Goal: Communication & Community: Answer question/provide support

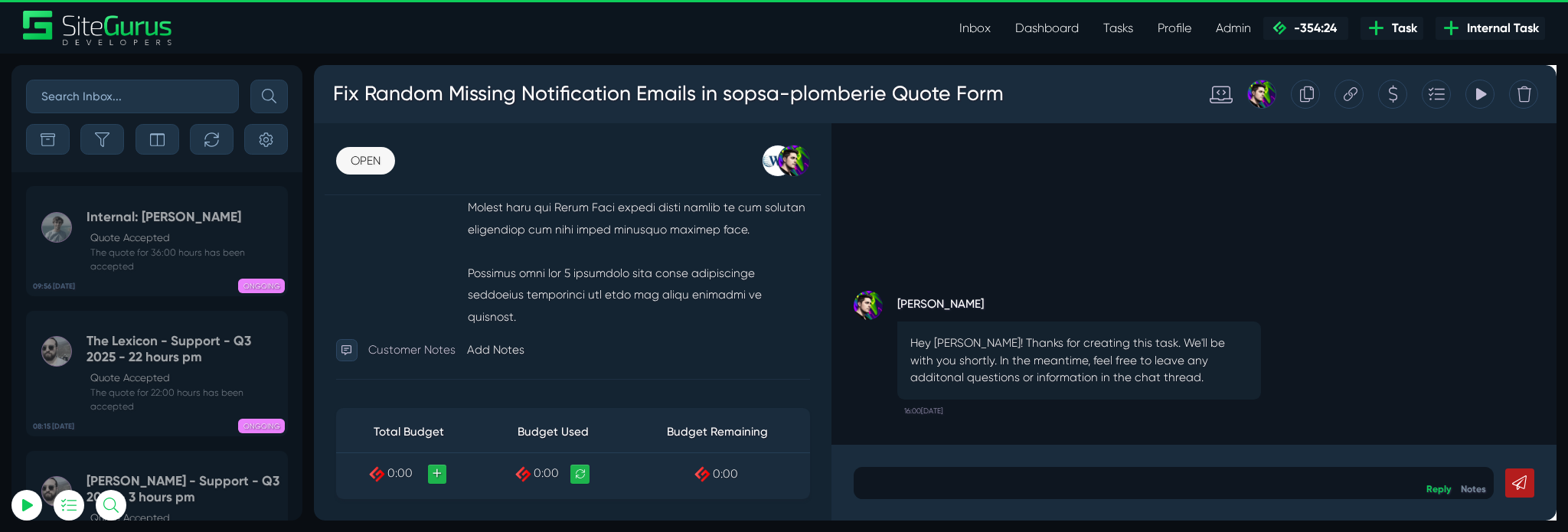
scroll to position [939, 0]
type input "matt.jones@wysi.co.uk"
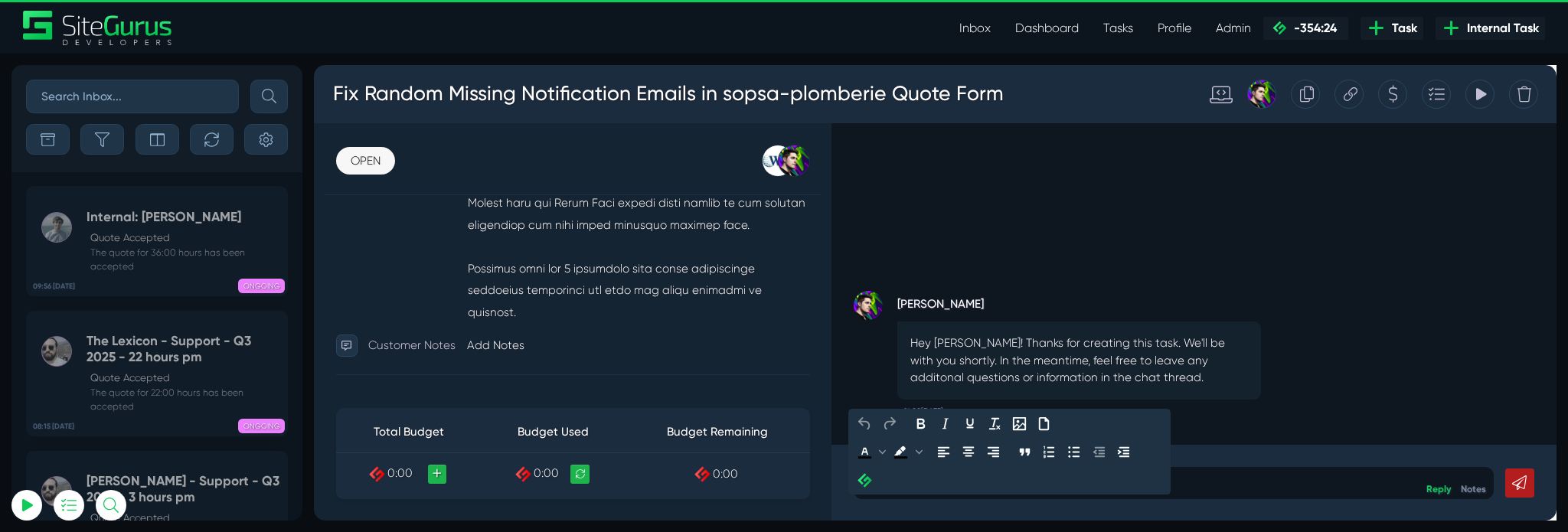
click at [1018, 510] on p at bounding box center [1218, 504] width 651 height 18
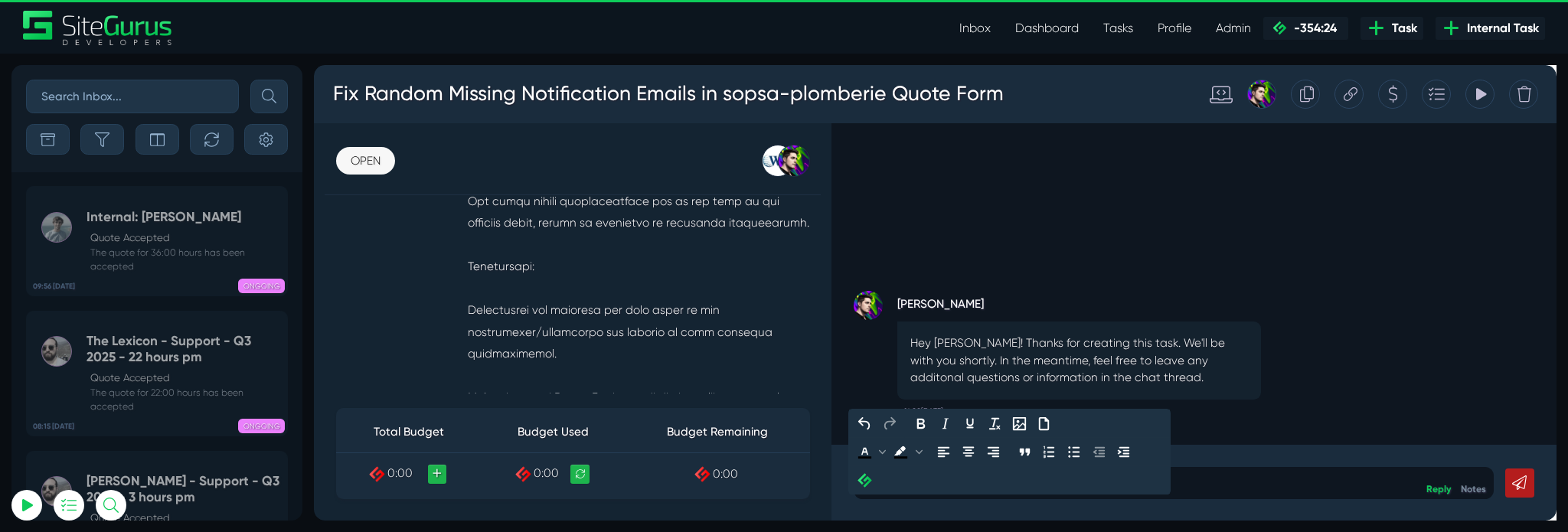
scroll to position [725, 0]
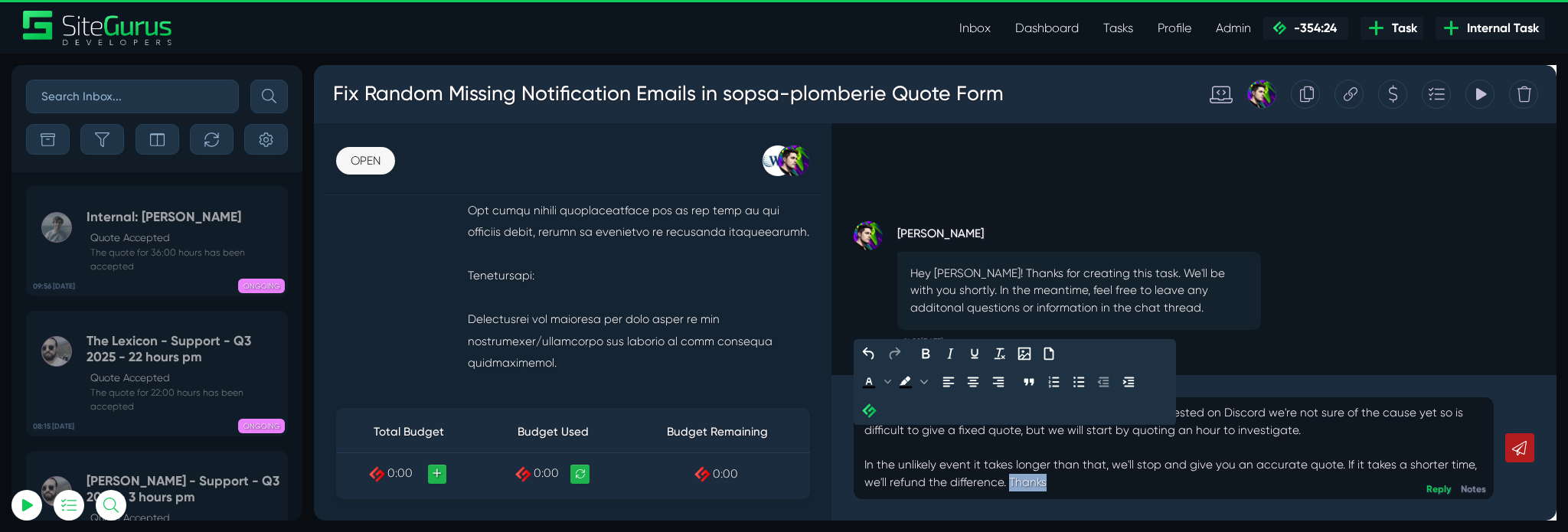
drag, startPoint x: 1129, startPoint y: 506, endPoint x: 1041, endPoint y: 503, distance: 88.1
click at [1041, 503] on p "Hi we'll assign a developer to this first thing tomorrow. I suggested on Discor…" at bounding box center [1218, 467] width 651 height 92
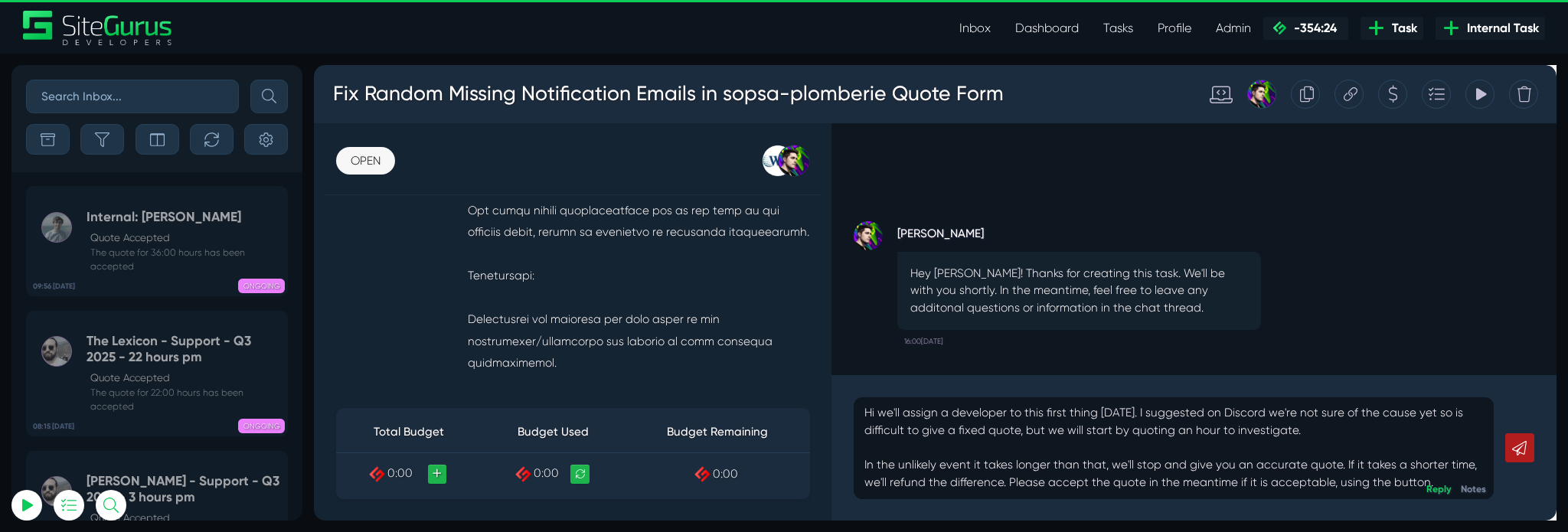
click at [1567, 474] on icon at bounding box center [1582, 467] width 15 height 15
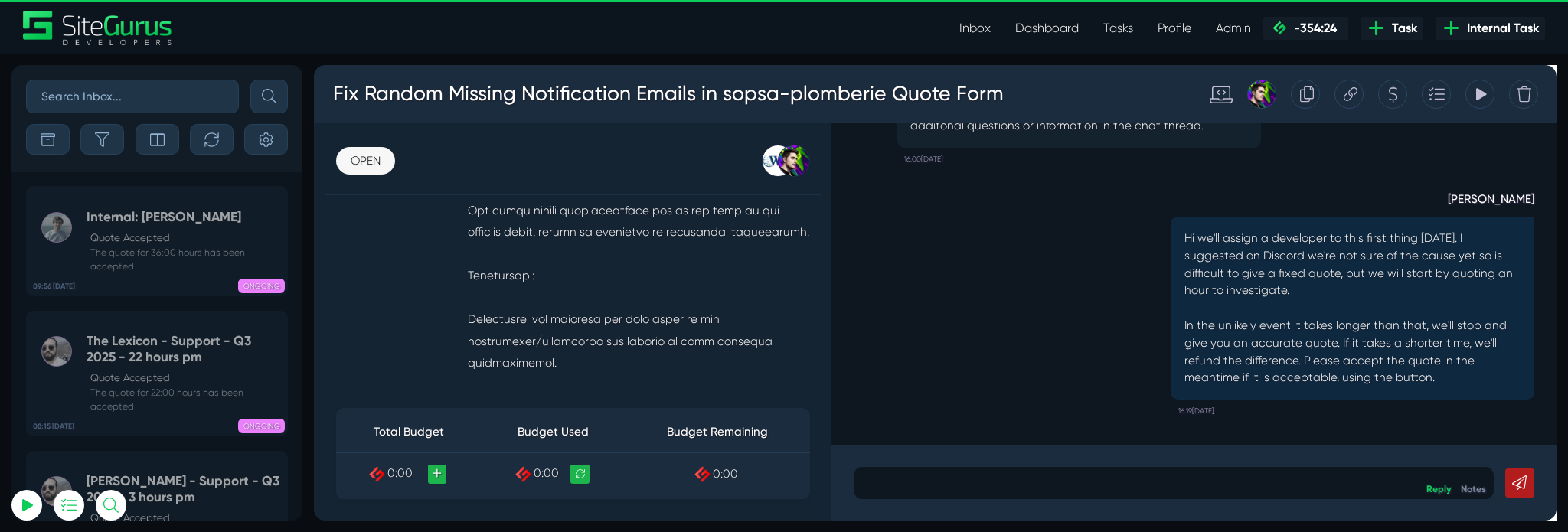
click at [1447, 91] on icon at bounding box center [1450, 95] width 12 height 29
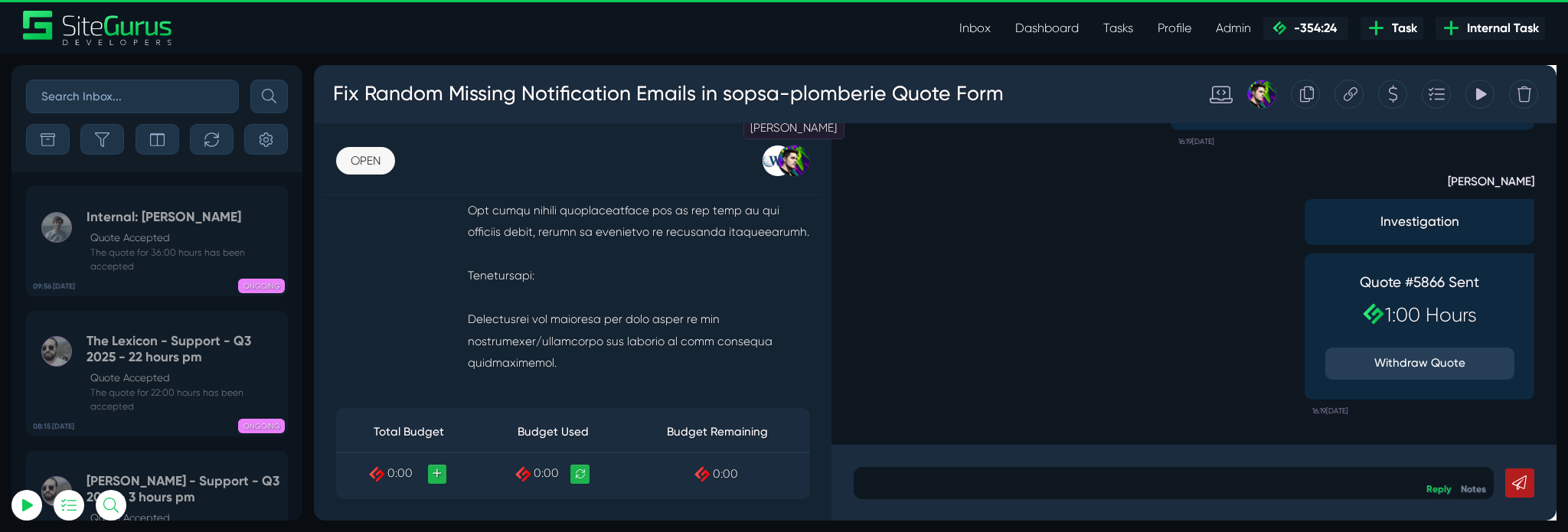
click at [820, 167] on div at bounding box center [819, 165] width 33 height 33
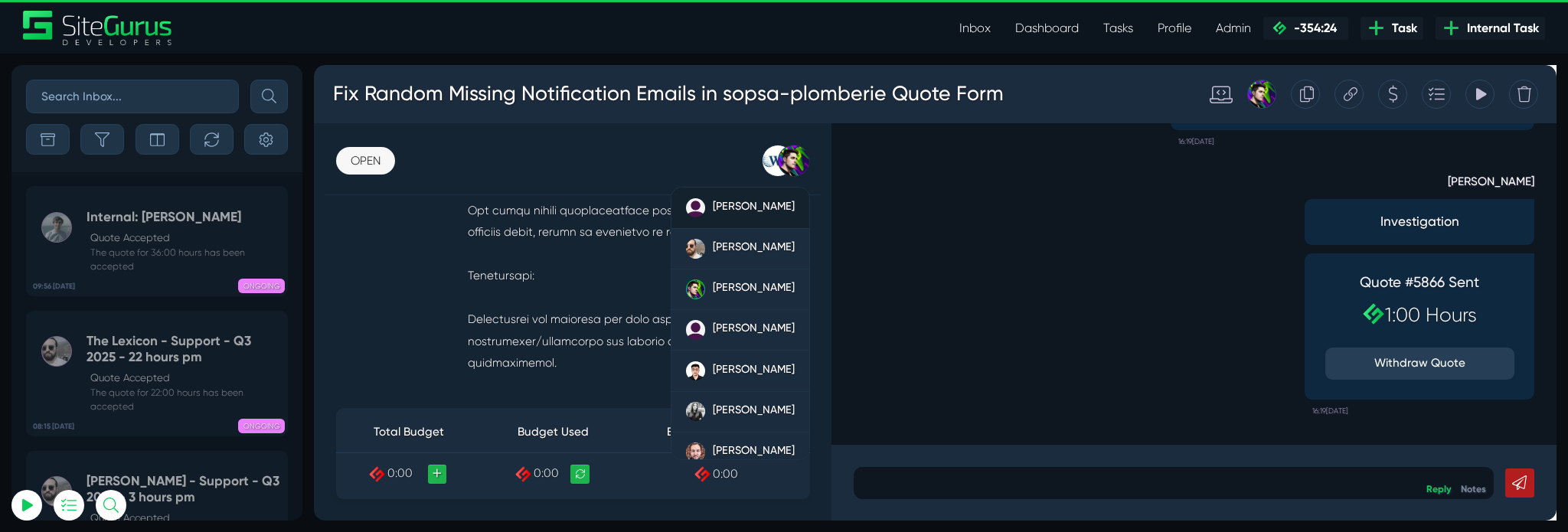
click at [748, 221] on div "[PERSON_NAME]" at bounding box center [776, 215] width 86 height 21
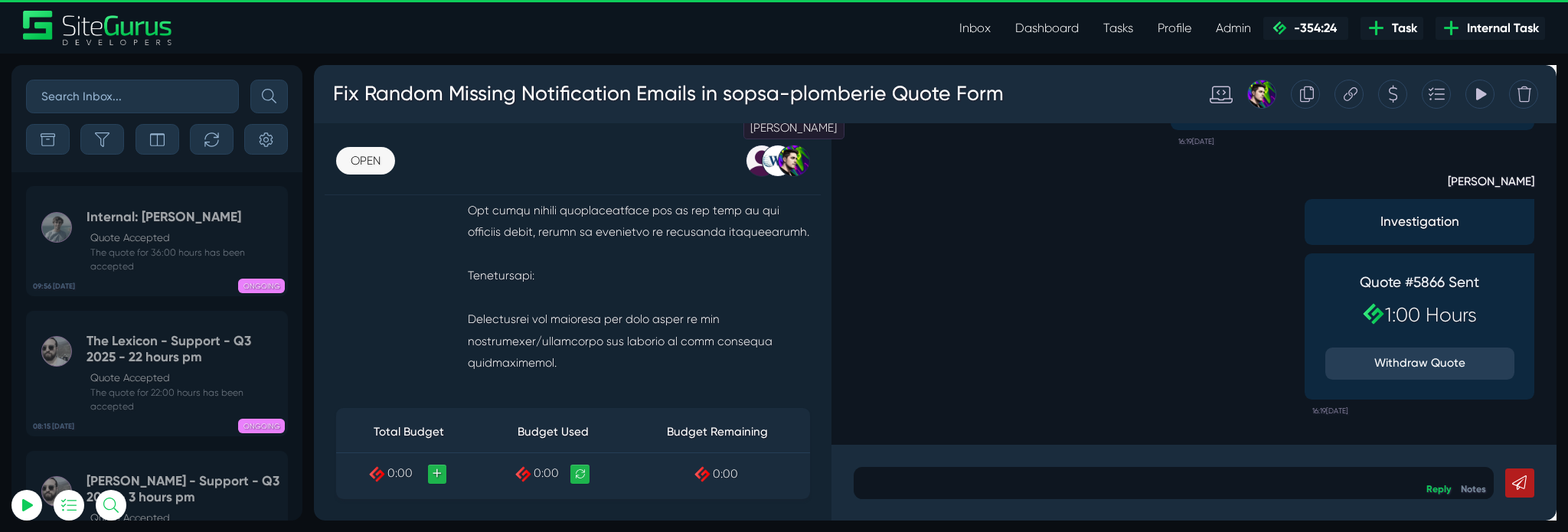
click at [815, 164] on div at bounding box center [819, 165] width 33 height 33
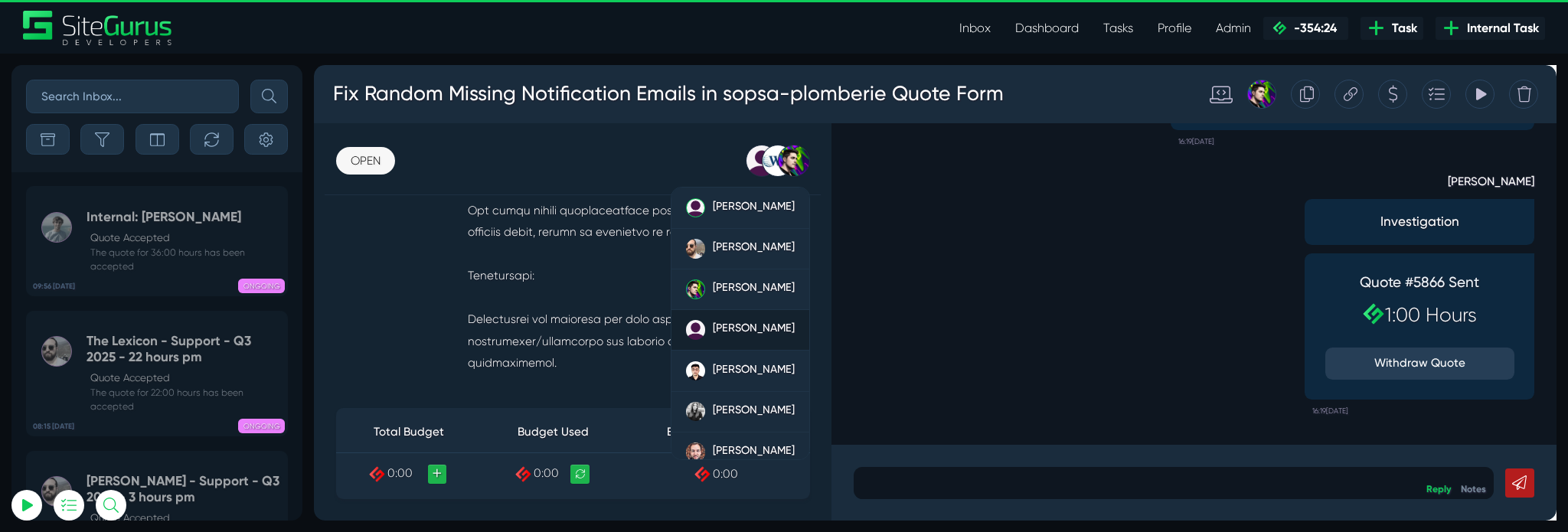
click at [753, 333] on div "[PERSON_NAME]" at bounding box center [776, 343] width 86 height 21
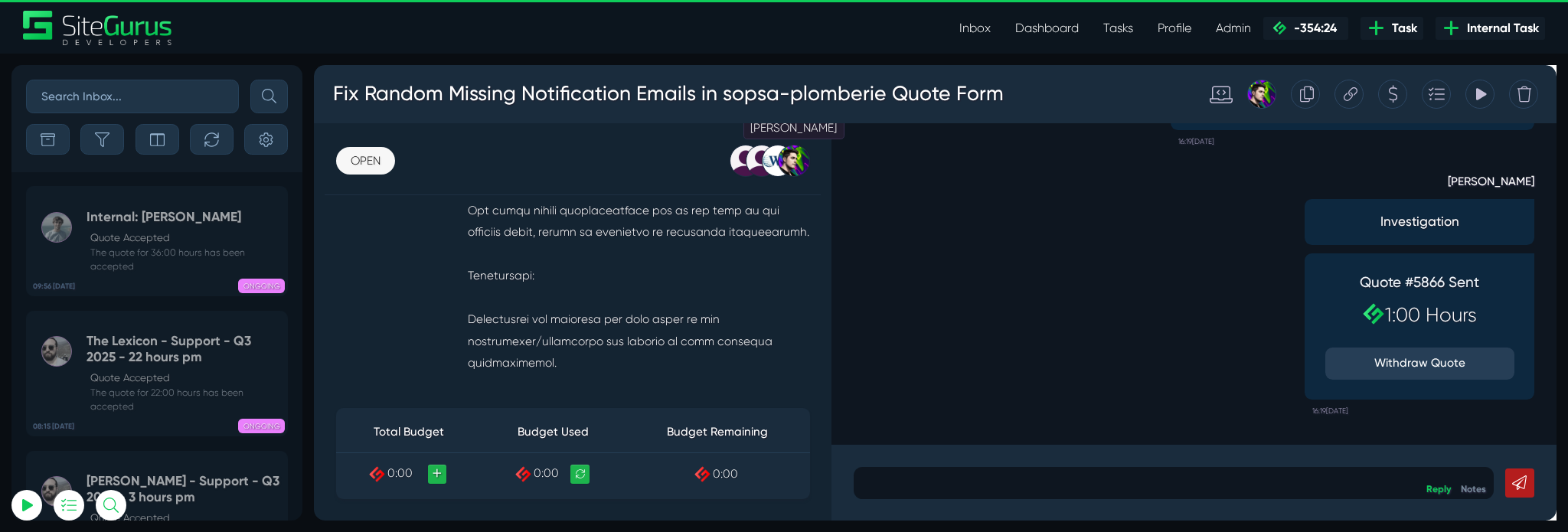
click at [821, 173] on div at bounding box center [819, 165] width 33 height 33
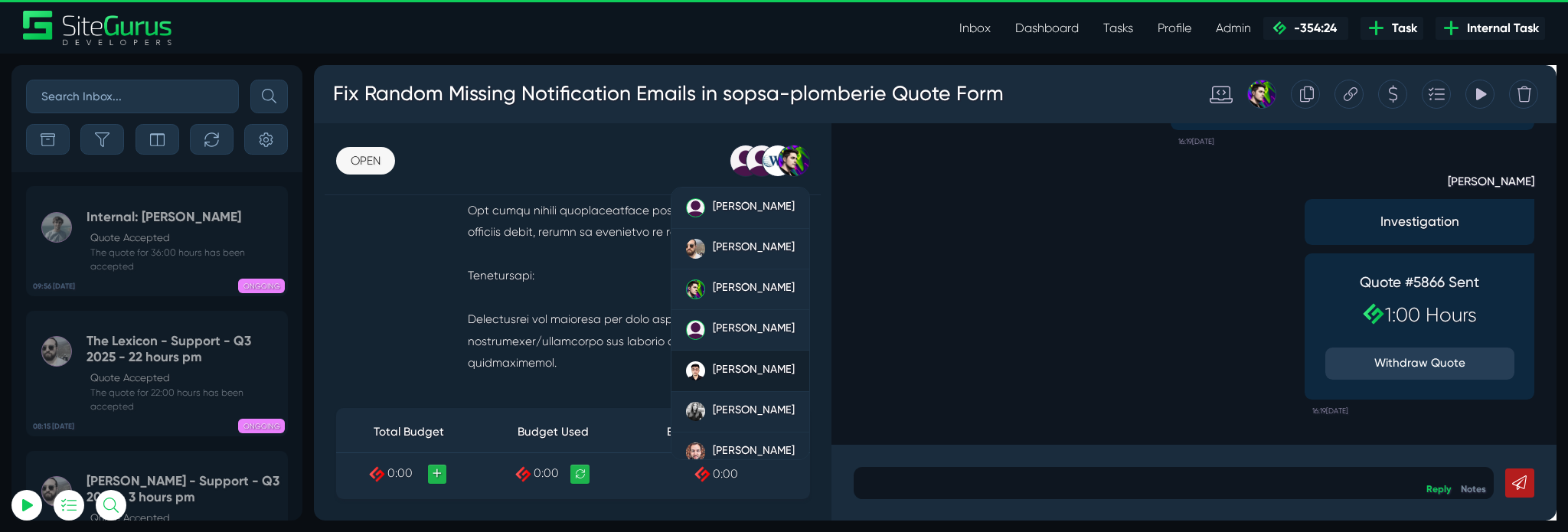
click at [751, 372] on link "[PERSON_NAME]" at bounding box center [763, 387] width 146 height 43
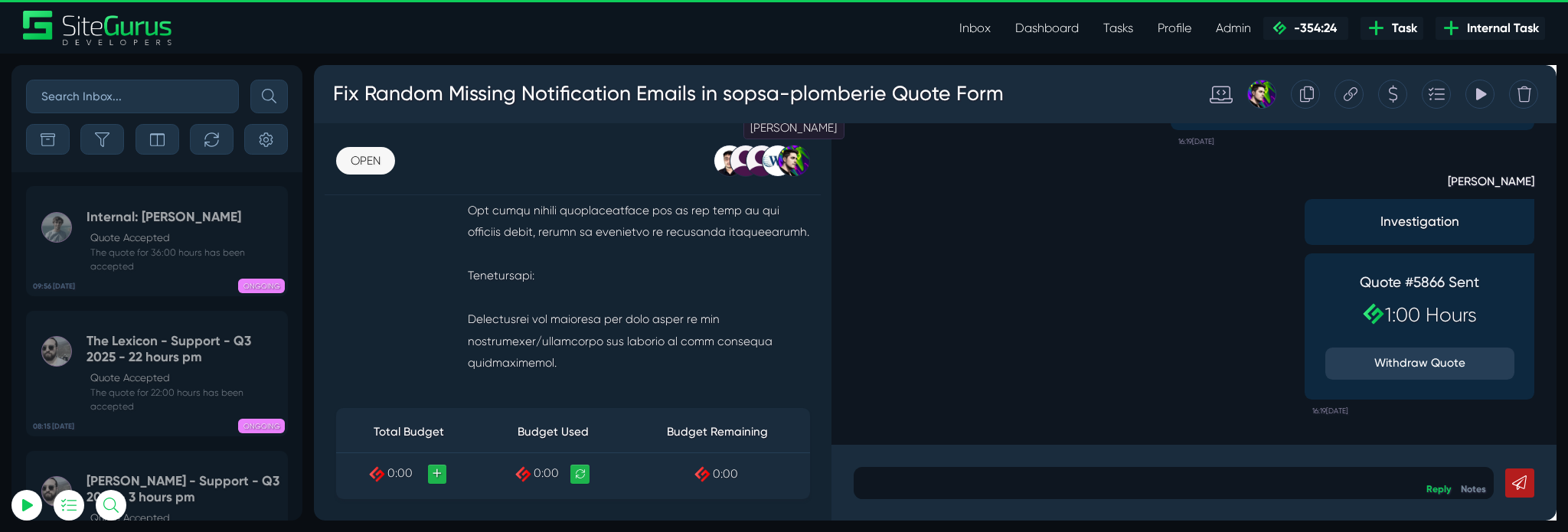
click at [819, 168] on div at bounding box center [819, 165] width 33 height 33
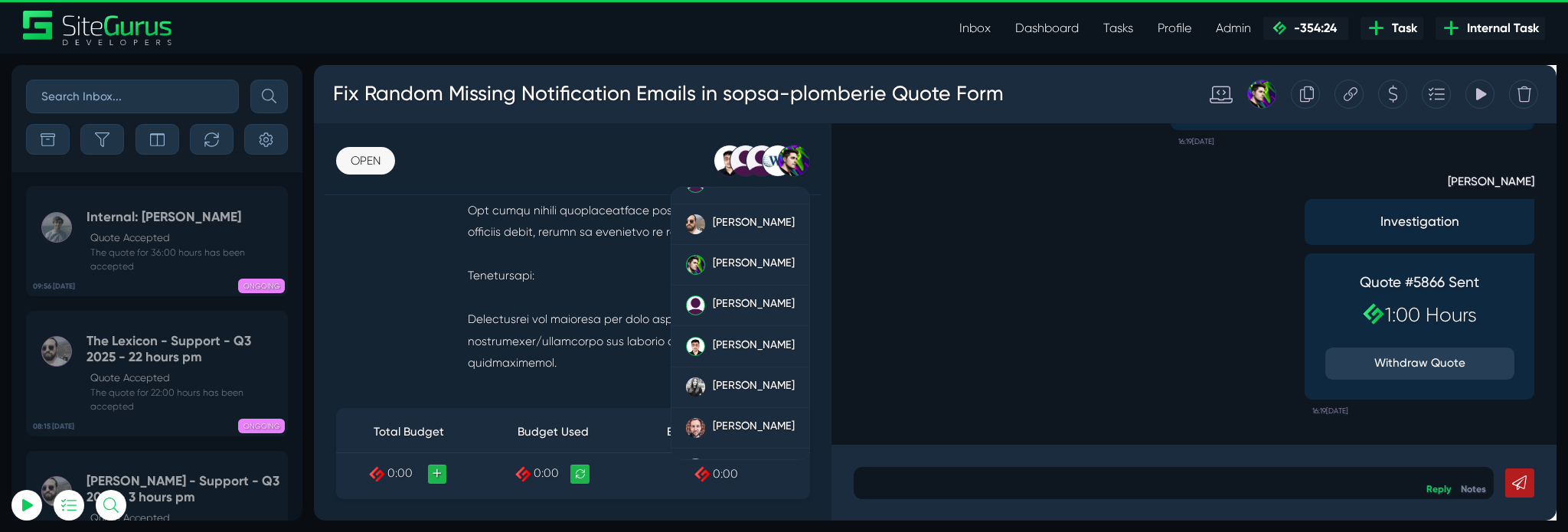
scroll to position [0, 0]
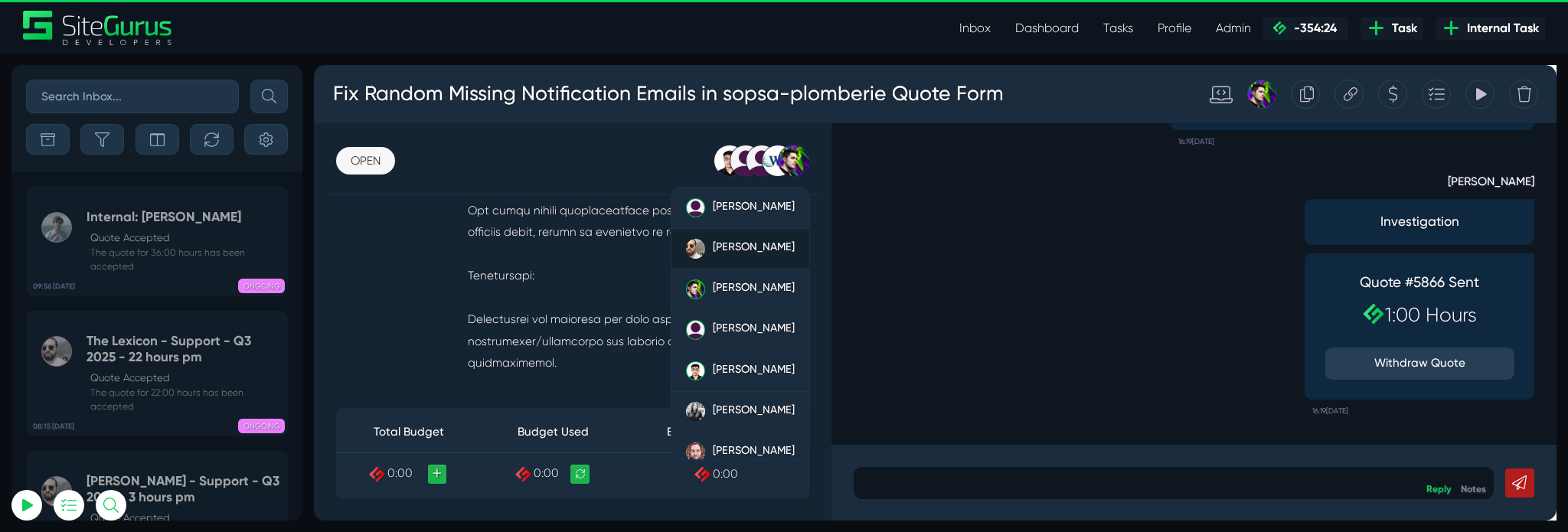
click at [748, 261] on span "[PERSON_NAME]" at bounding box center [776, 256] width 86 height 13
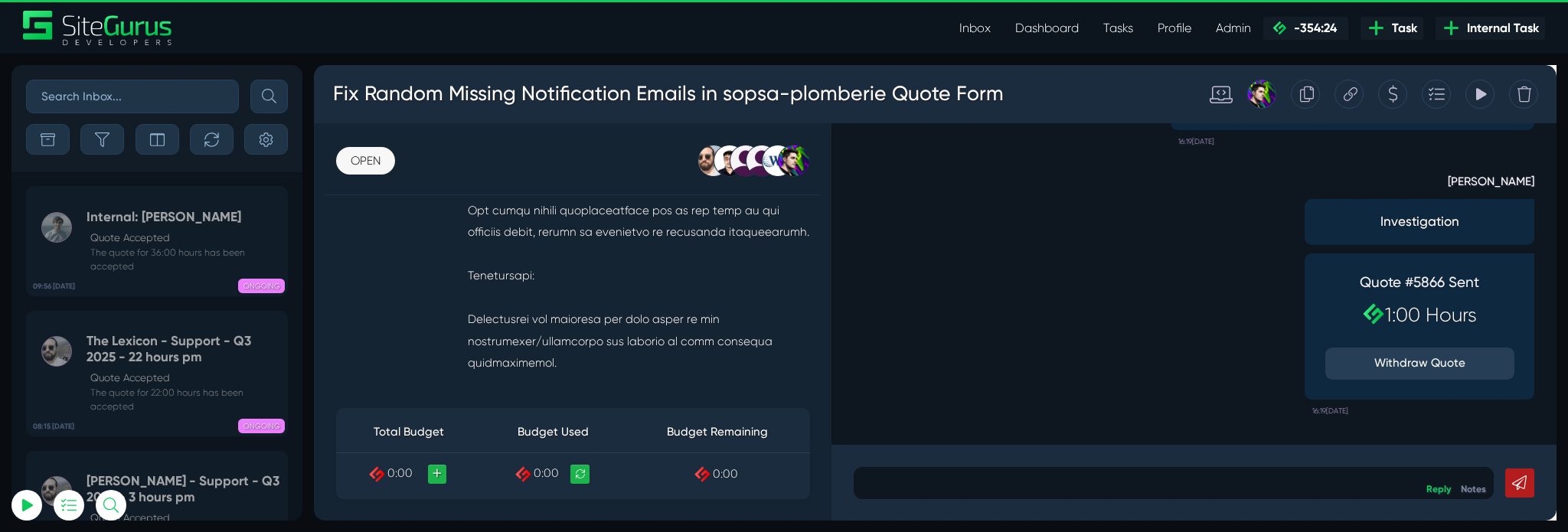
click at [948, 266] on div "Matt Jones Investigation Quote #5866 Sent 1:00 Hours Withdraw Quote 16:19, Sept…" at bounding box center [1240, 299] width 717 height 284
click at [1523, 514] on link "Notes" at bounding box center [1535, 510] width 27 height 13
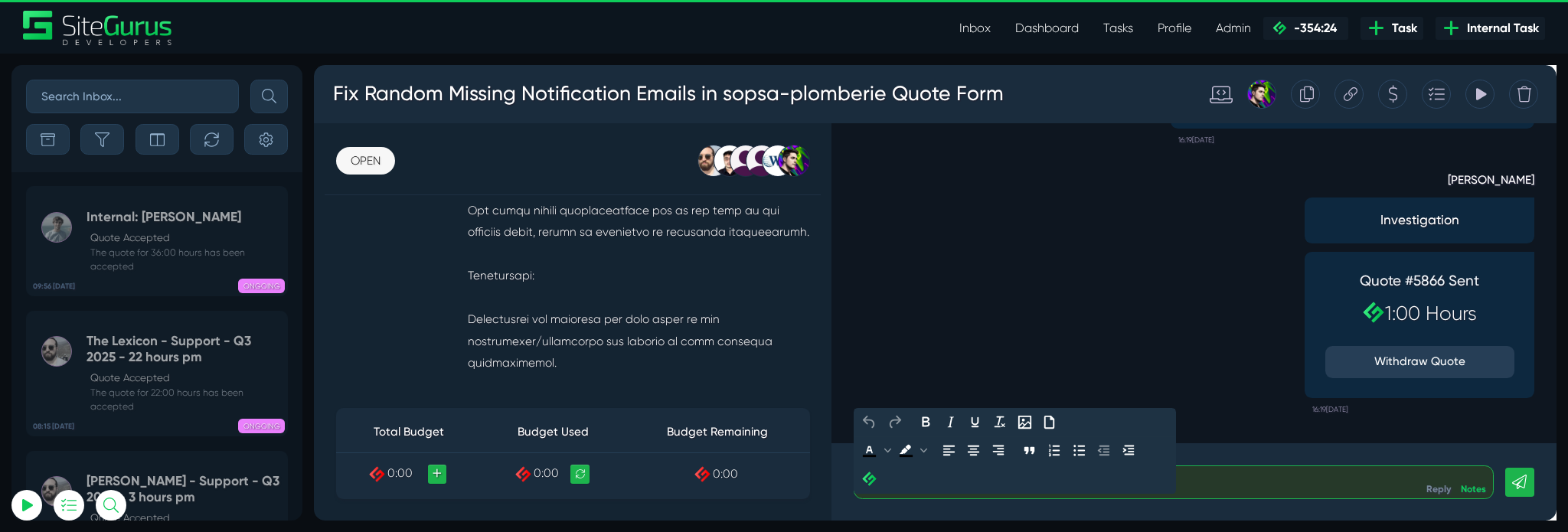
click at [1304, 506] on p at bounding box center [1218, 503] width 649 height 18
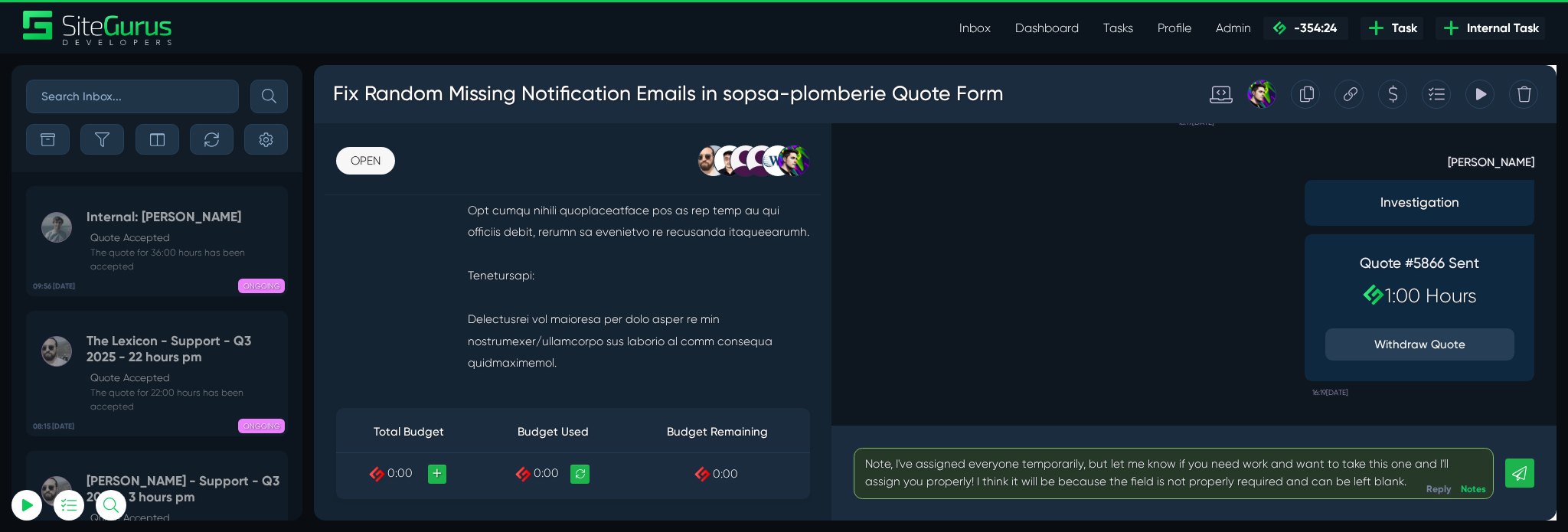
click at [1567, 489] on icon at bounding box center [1582, 494] width 15 height 15
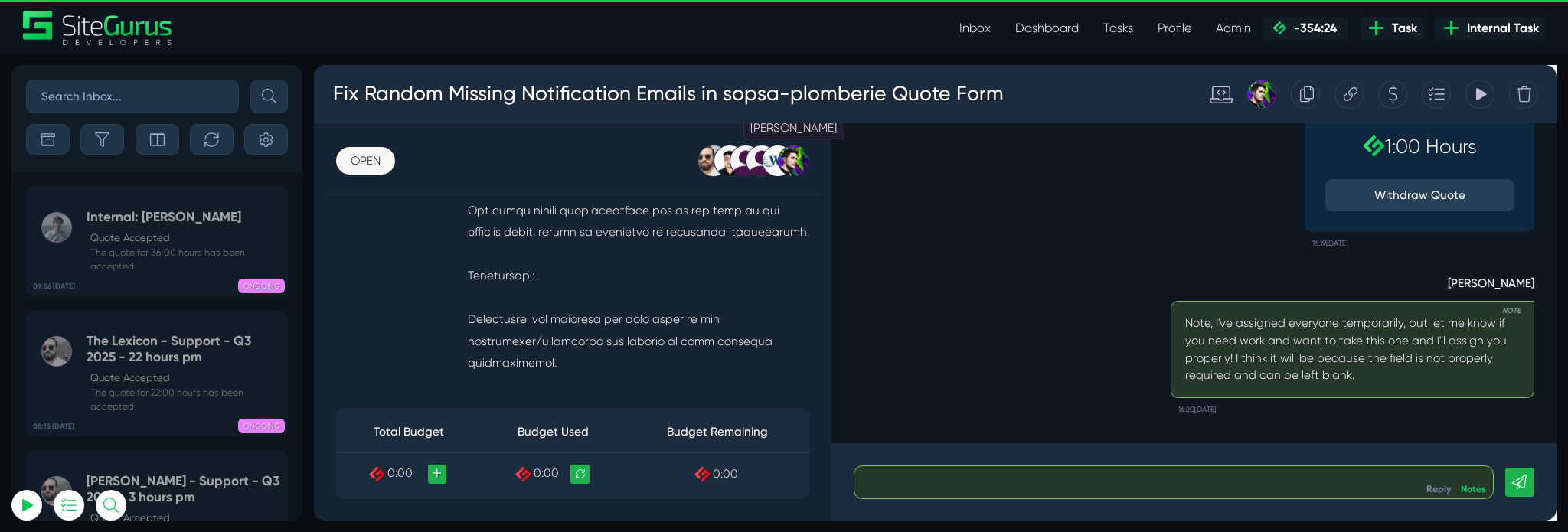
click at [829, 161] on div at bounding box center [819, 165] width 33 height 33
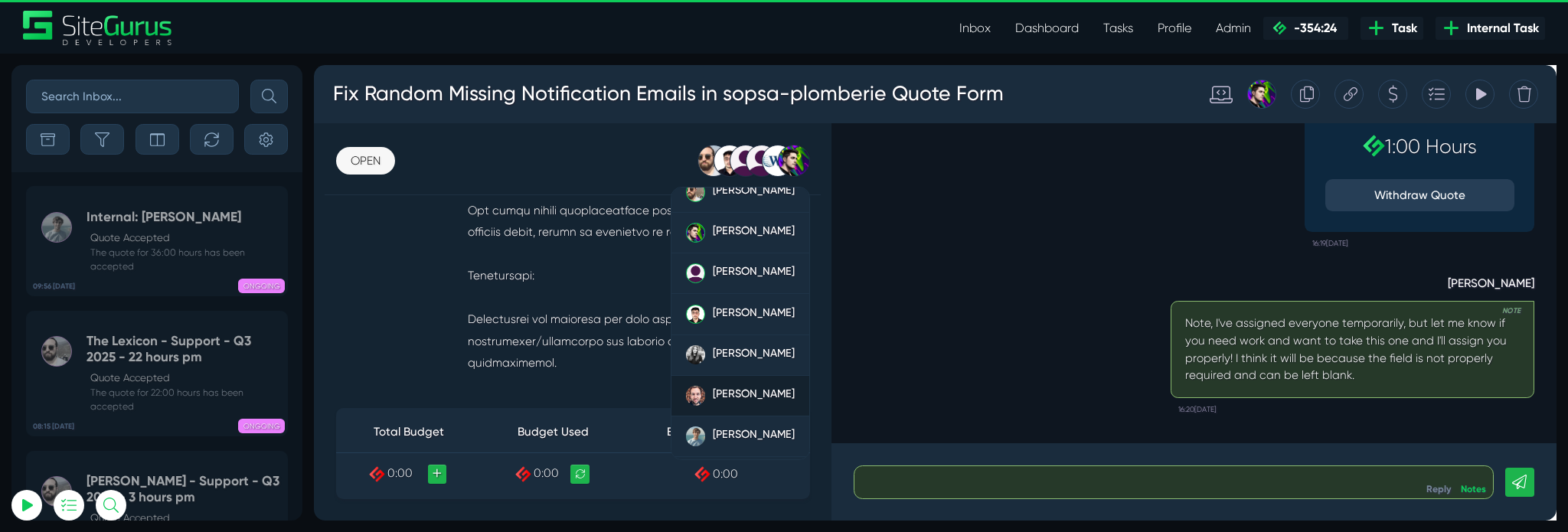
scroll to position [80, 0]
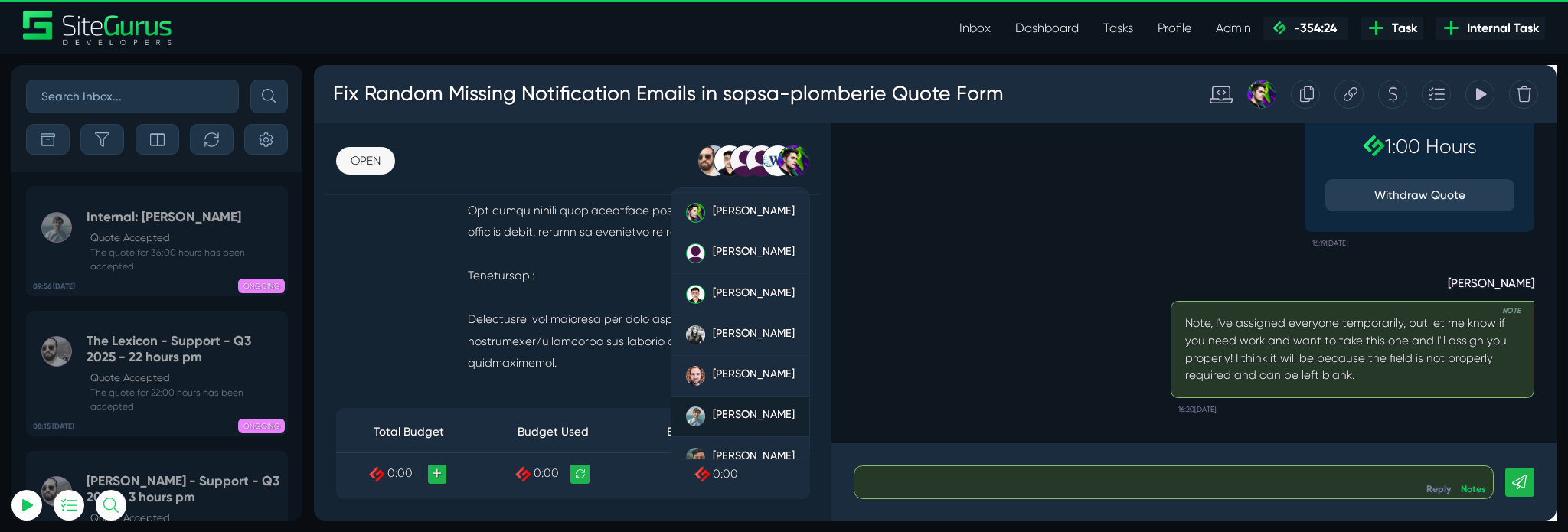
click at [761, 415] on link "[PERSON_NAME]" at bounding box center [763, 436] width 146 height 43
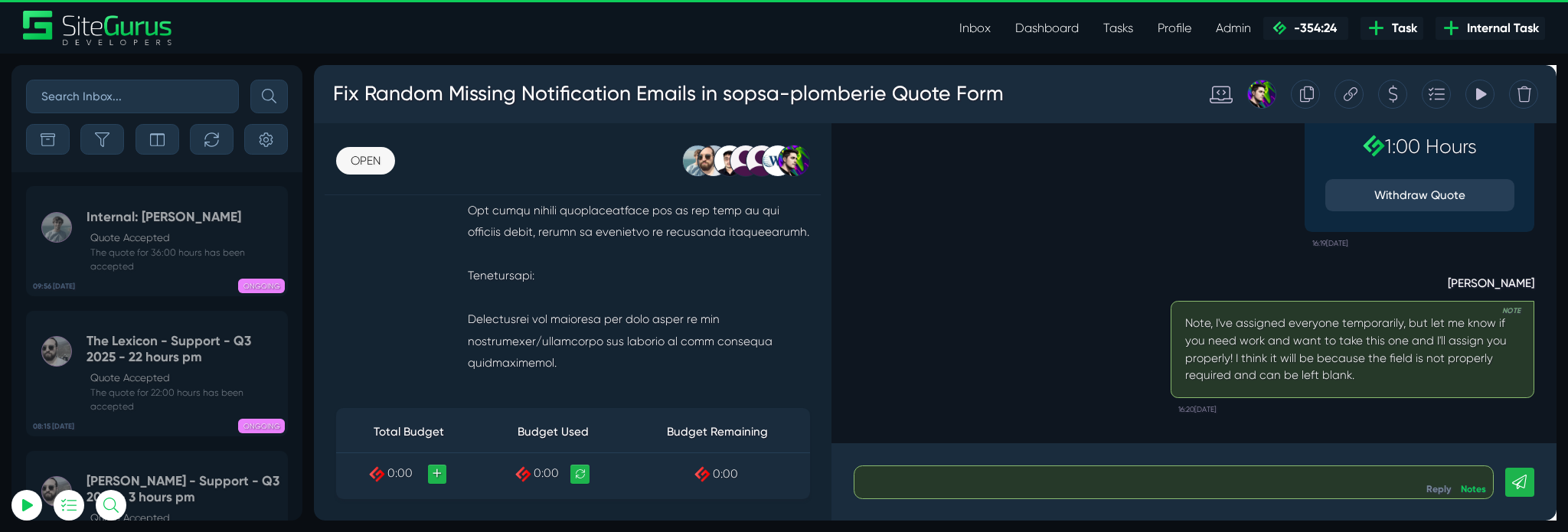
click at [993, 362] on div "Matt Jones Note, I've assigned everyone temporarily, but let me know if you nee…" at bounding box center [1240, 352] width 717 height 175
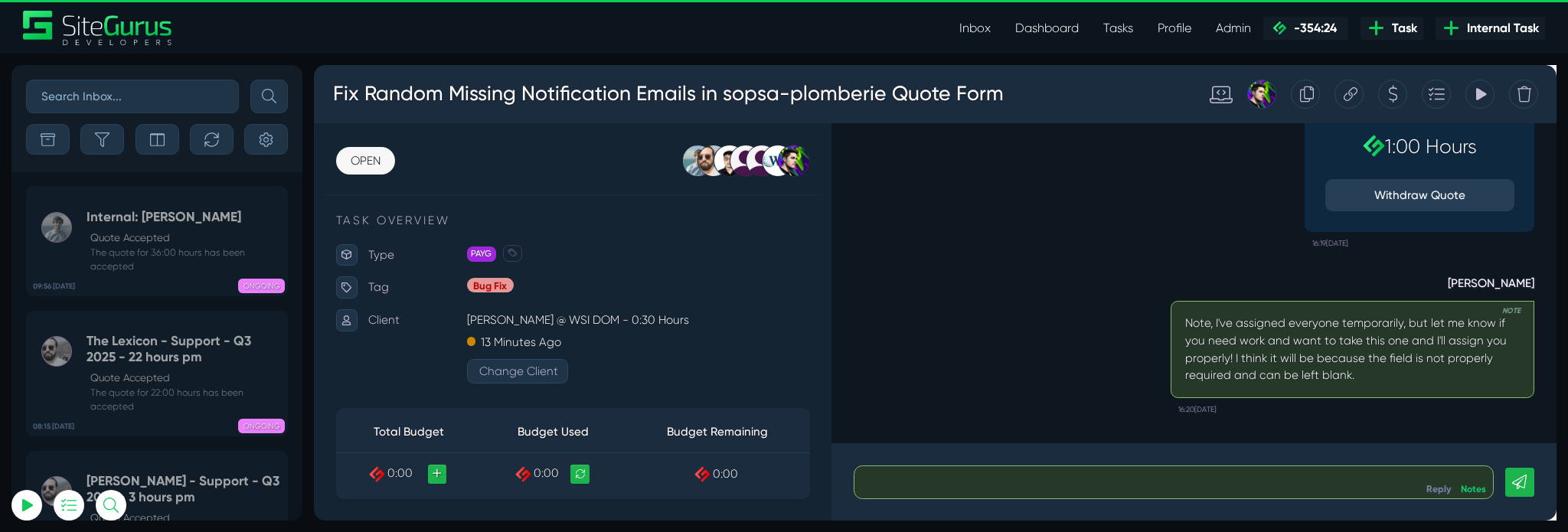
scroll to position [0, 0]
